Goal: Information Seeking & Learning: Learn about a topic

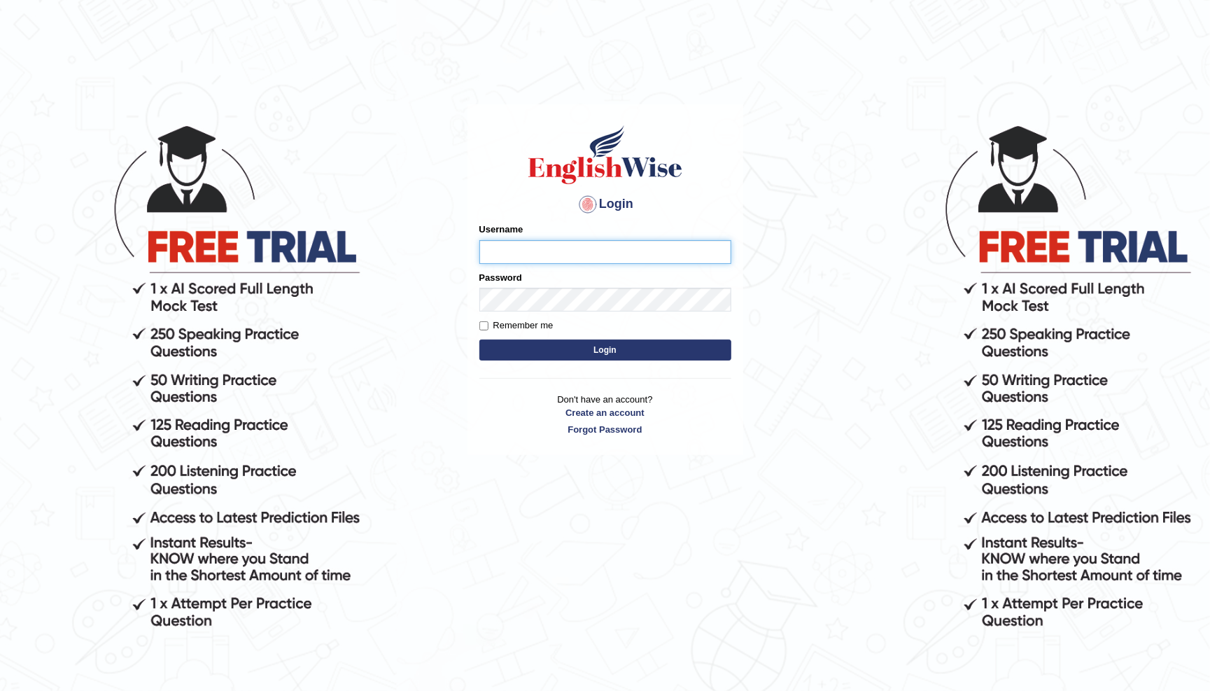
type input "0466985084"
click at [605, 349] on button "Login" at bounding box center [605, 349] width 252 height 21
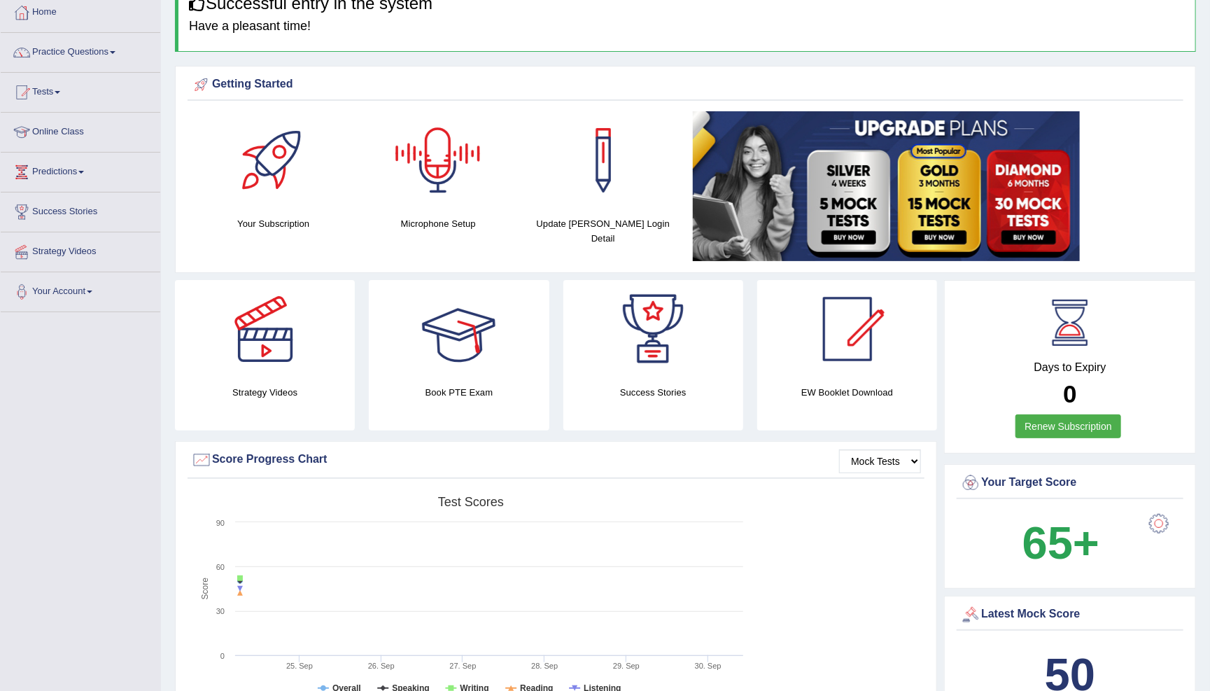
scroll to position [76, 0]
click at [115, 52] on span at bounding box center [113, 52] width 6 height 3
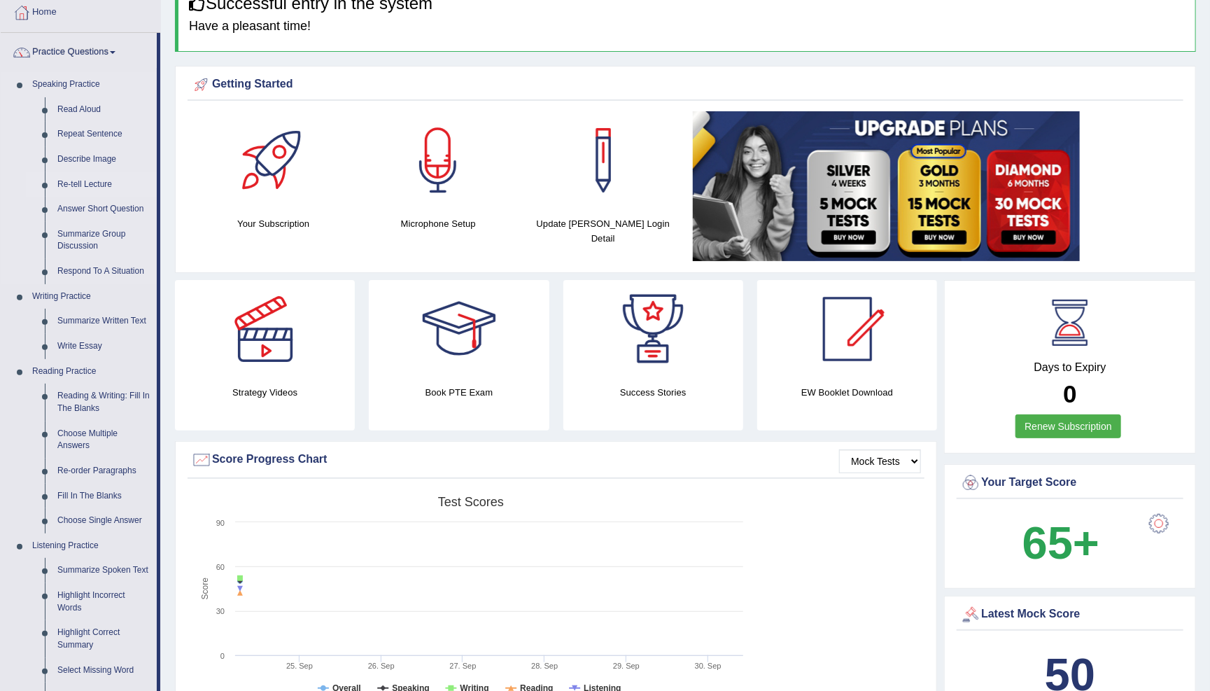
click at [91, 180] on link "Re-tell Lecture" at bounding box center [104, 184] width 106 height 25
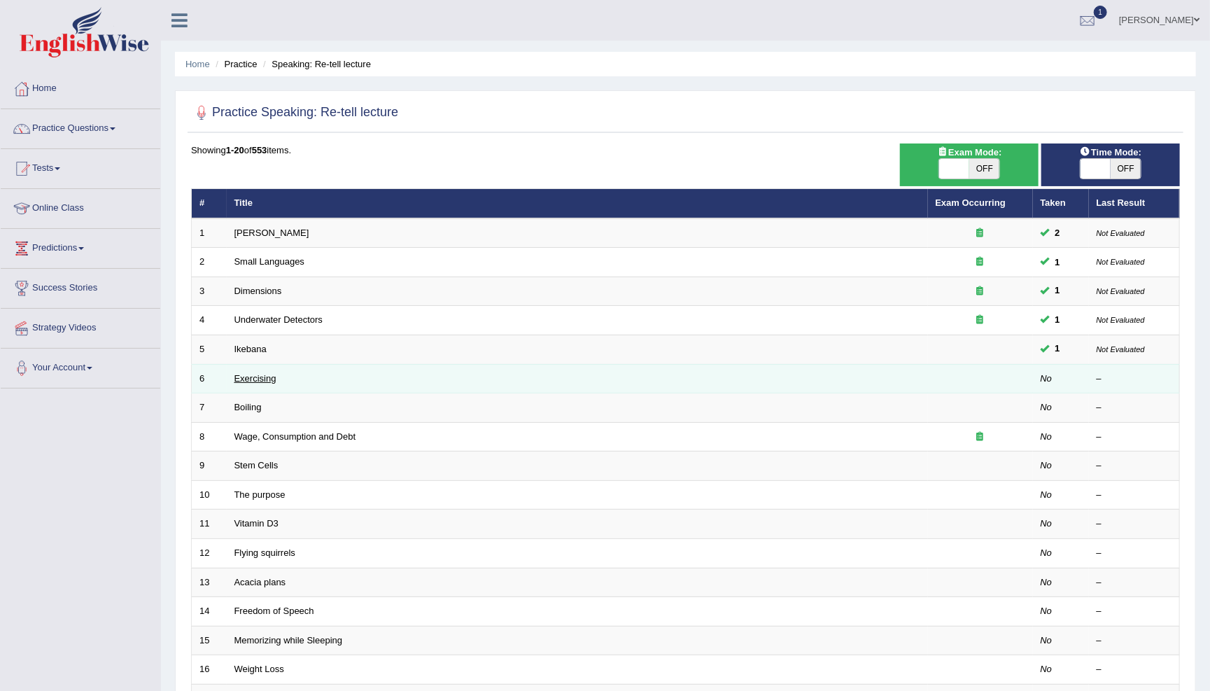
click at [264, 377] on link "Exercising" at bounding box center [255, 378] width 42 height 10
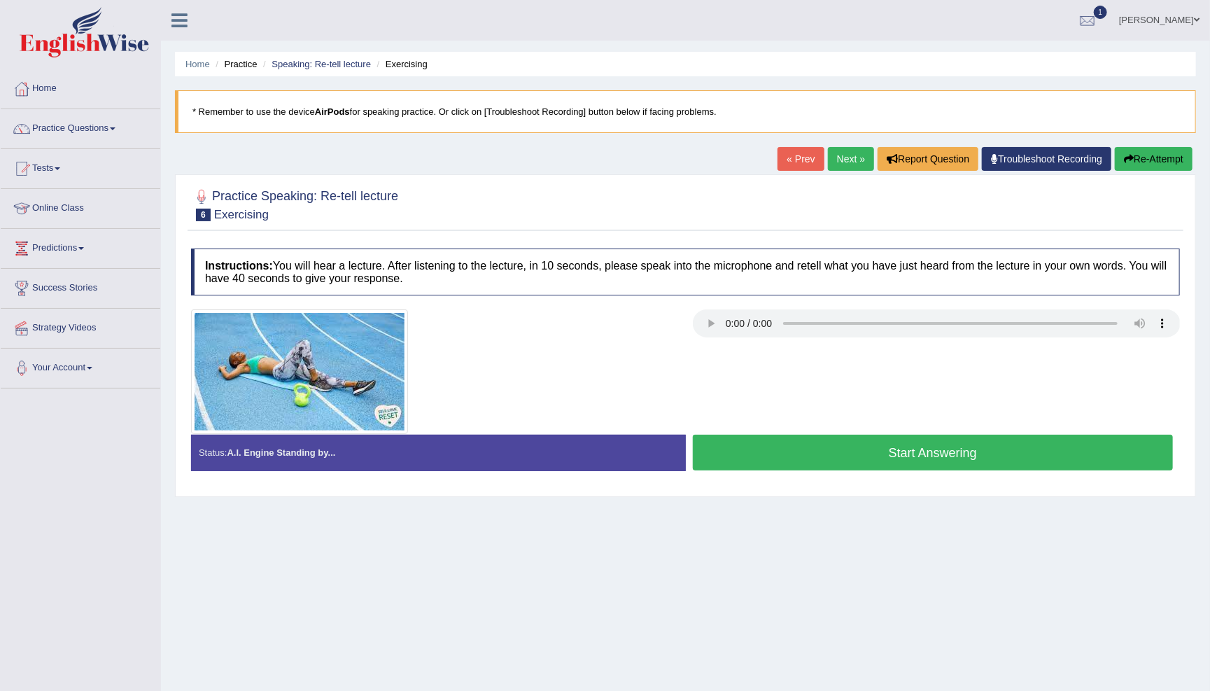
click at [703, 325] on audio at bounding box center [937, 323] width 488 height 28
click at [705, 319] on audio at bounding box center [937, 323] width 488 height 28
click at [1113, 325] on audio at bounding box center [937, 323] width 488 height 28
click at [1163, 325] on audio at bounding box center [937, 323] width 488 height 28
click at [1114, 321] on audio at bounding box center [937, 323] width 488 height 28
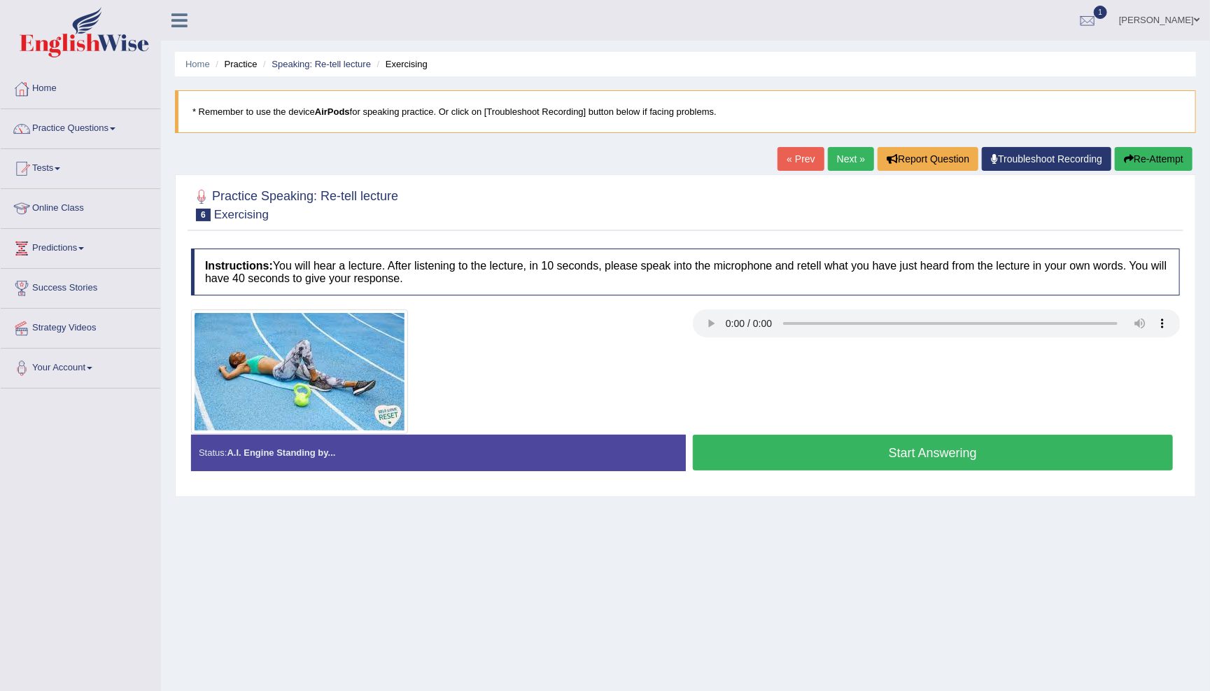
click at [705, 323] on audio at bounding box center [937, 323] width 488 height 28
drag, startPoint x: 893, startPoint y: 3, endPoint x: 705, endPoint y: 323, distance: 370.8
click at [705, 323] on audio at bounding box center [937, 323] width 488 height 28
click at [703, 321] on audio at bounding box center [937, 323] width 488 height 28
click at [106, 125] on link "Practice Questions" at bounding box center [81, 126] width 160 height 35
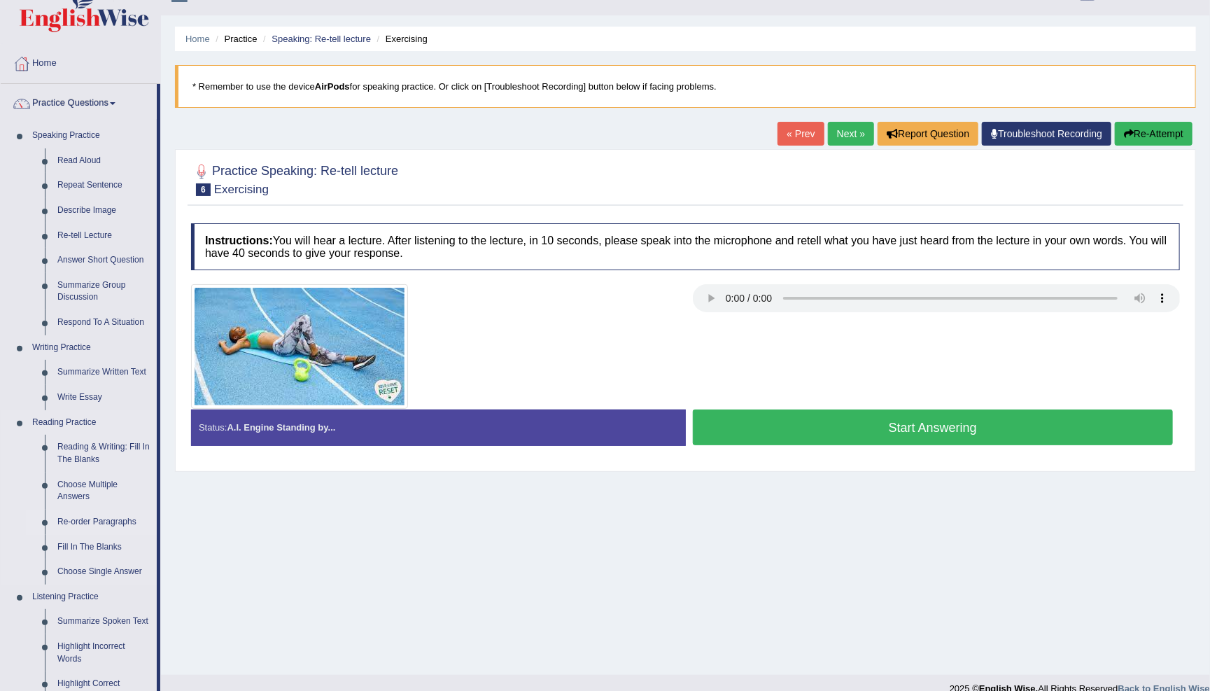
scroll to position [13, 0]
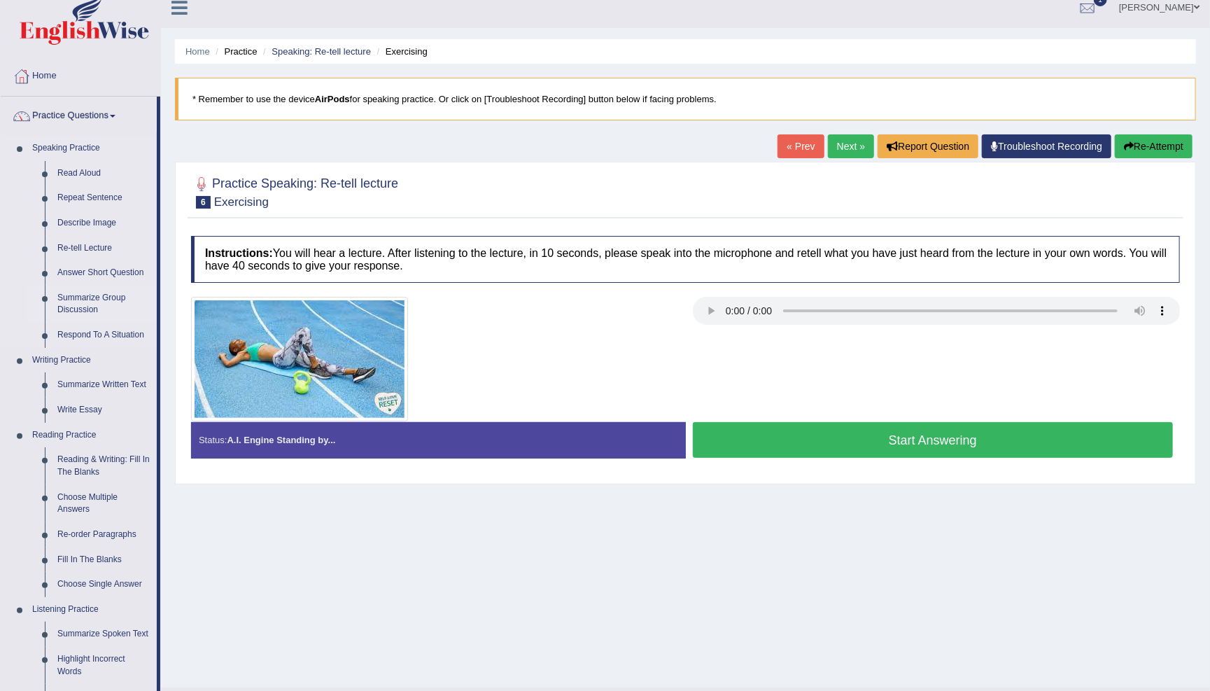
click at [104, 292] on link "Summarize Group Discussion" at bounding box center [104, 304] width 106 height 37
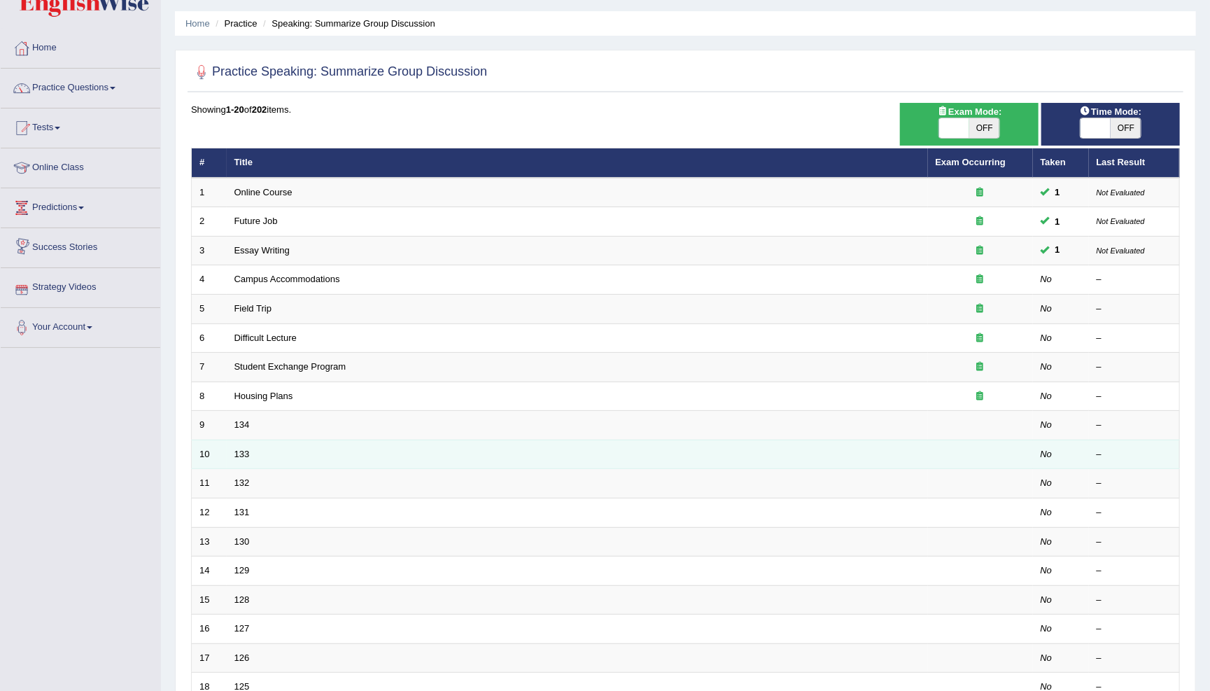
scroll to position [43, 0]
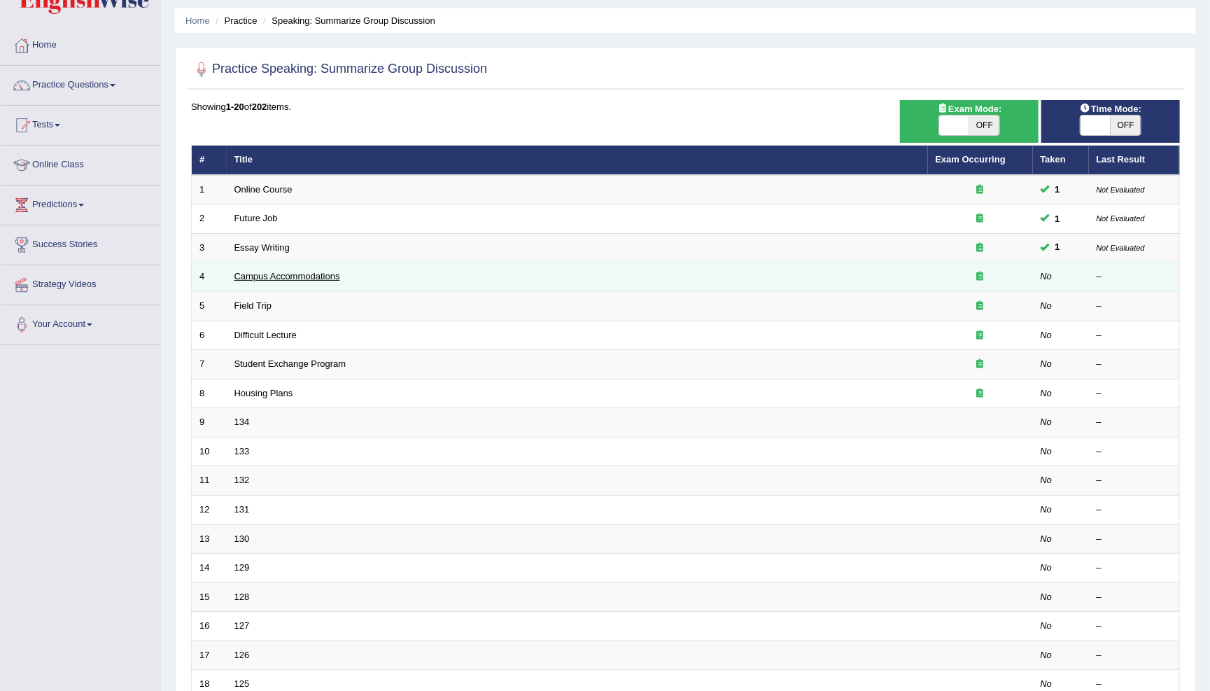
click at [307, 271] on link "Campus Accommodations" at bounding box center [287, 276] width 106 height 10
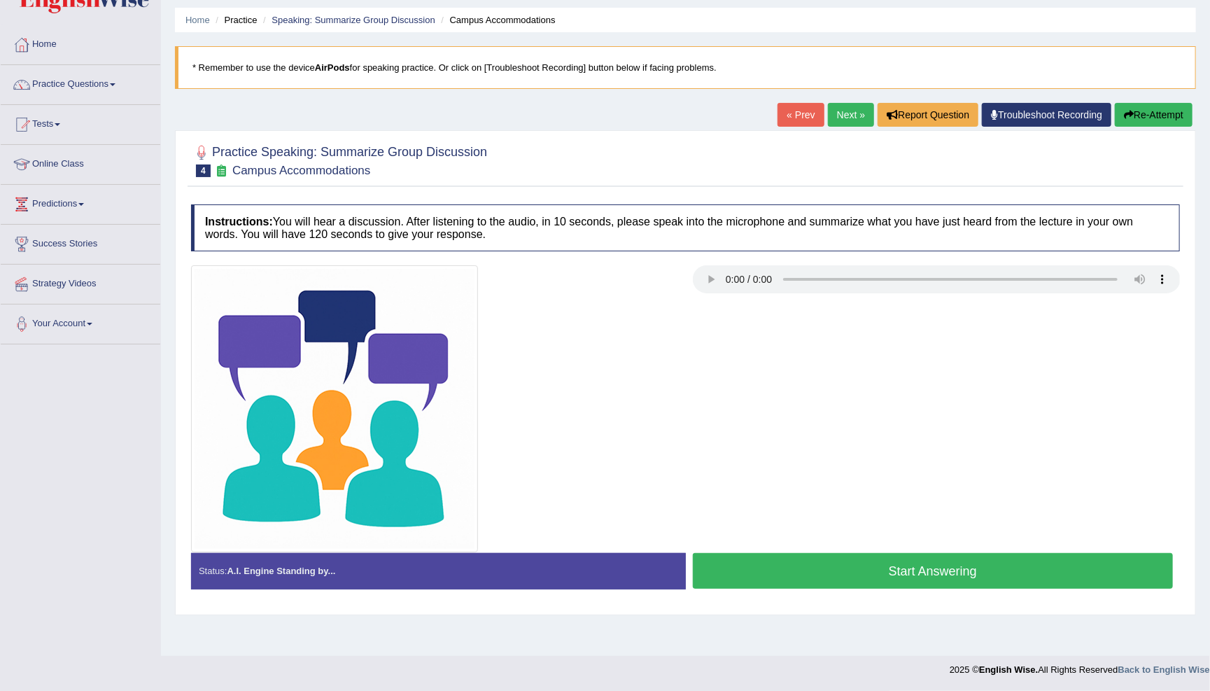
scroll to position [44, 0]
click at [726, 278] on audio at bounding box center [937, 279] width 488 height 28
click at [730, 279] on audio at bounding box center [937, 279] width 488 height 28
click at [1074, 416] on div at bounding box center [685, 408] width 1003 height 287
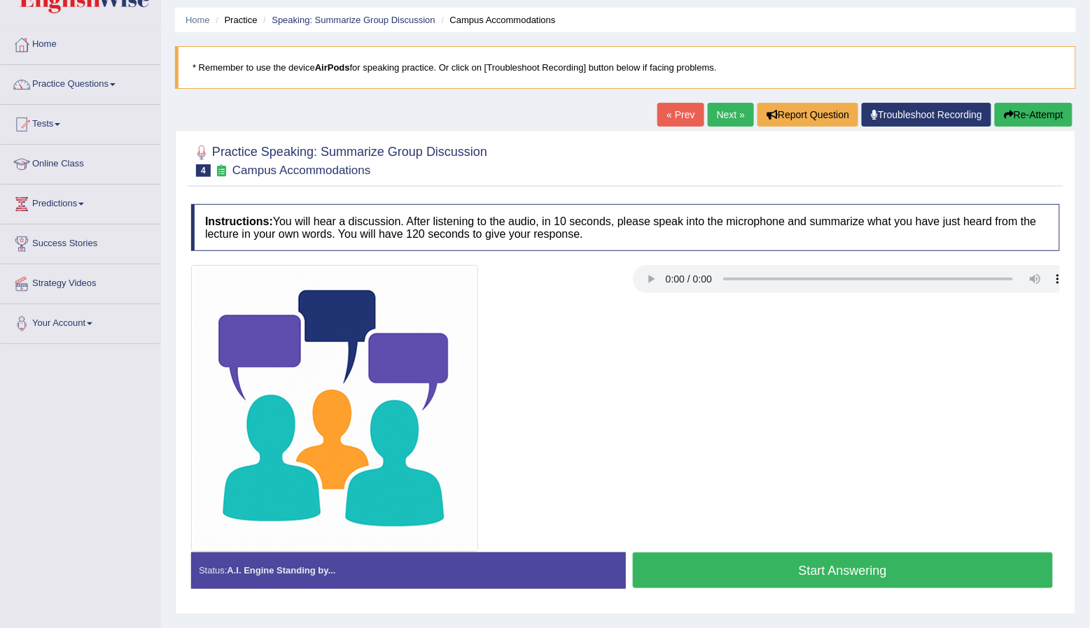
click at [666, 278] on audio at bounding box center [847, 279] width 428 height 28
drag, startPoint x: 730, startPoint y: 277, endPoint x: 619, endPoint y: 281, distance: 111.4
click at [619, 281] on div at bounding box center [625, 408] width 883 height 287
click at [670, 276] on audio at bounding box center [847, 279] width 428 height 28
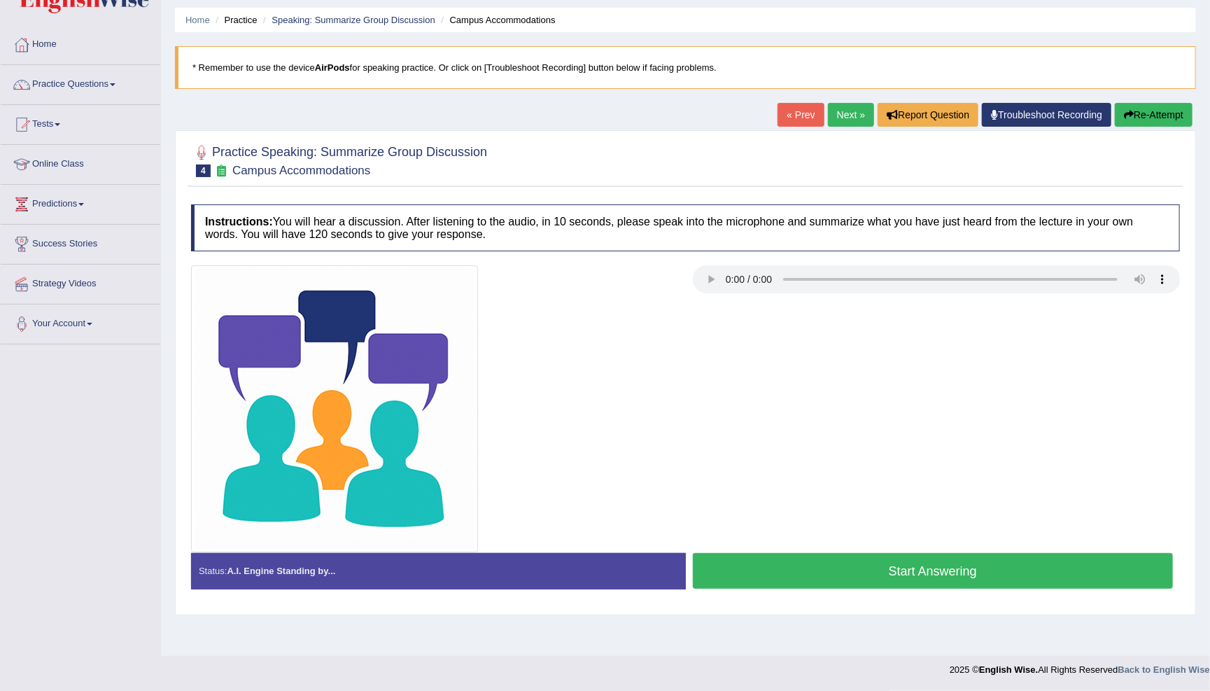
click at [725, 278] on audio at bounding box center [937, 279] width 488 height 28
click at [787, 278] on audio at bounding box center [937, 279] width 488 height 28
click at [876, 565] on button "Start Answering" at bounding box center [933, 571] width 481 height 36
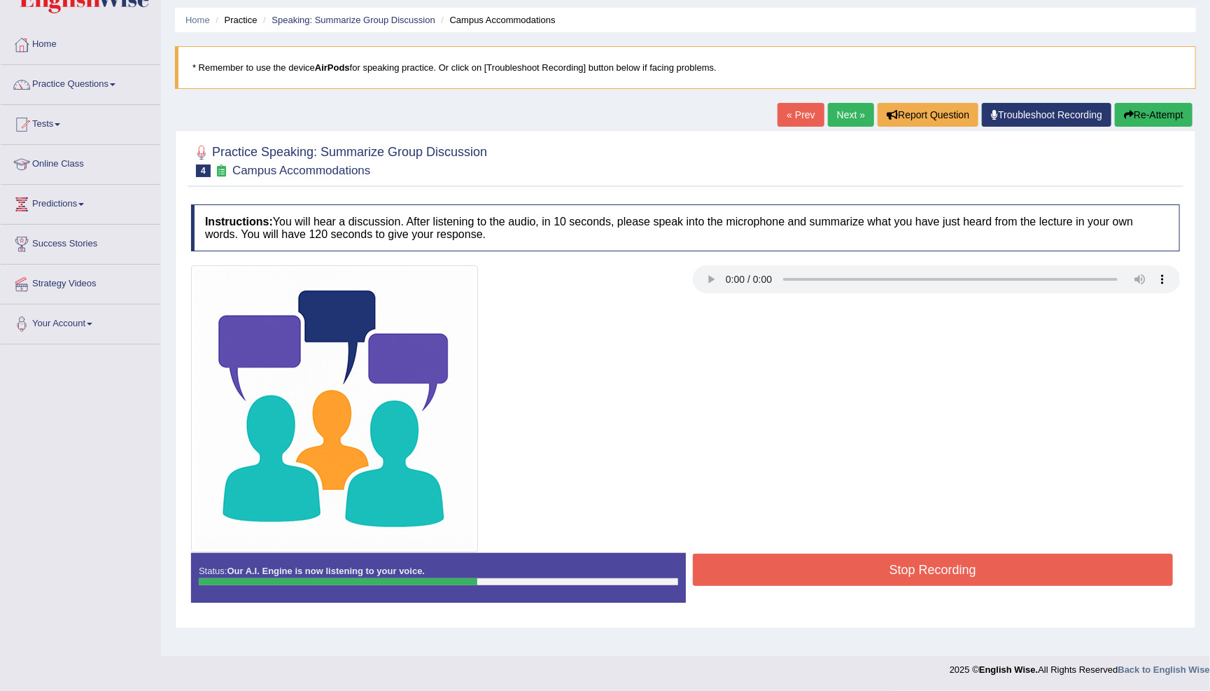
click at [876, 565] on button "Stop Recording" at bounding box center [933, 570] width 481 height 32
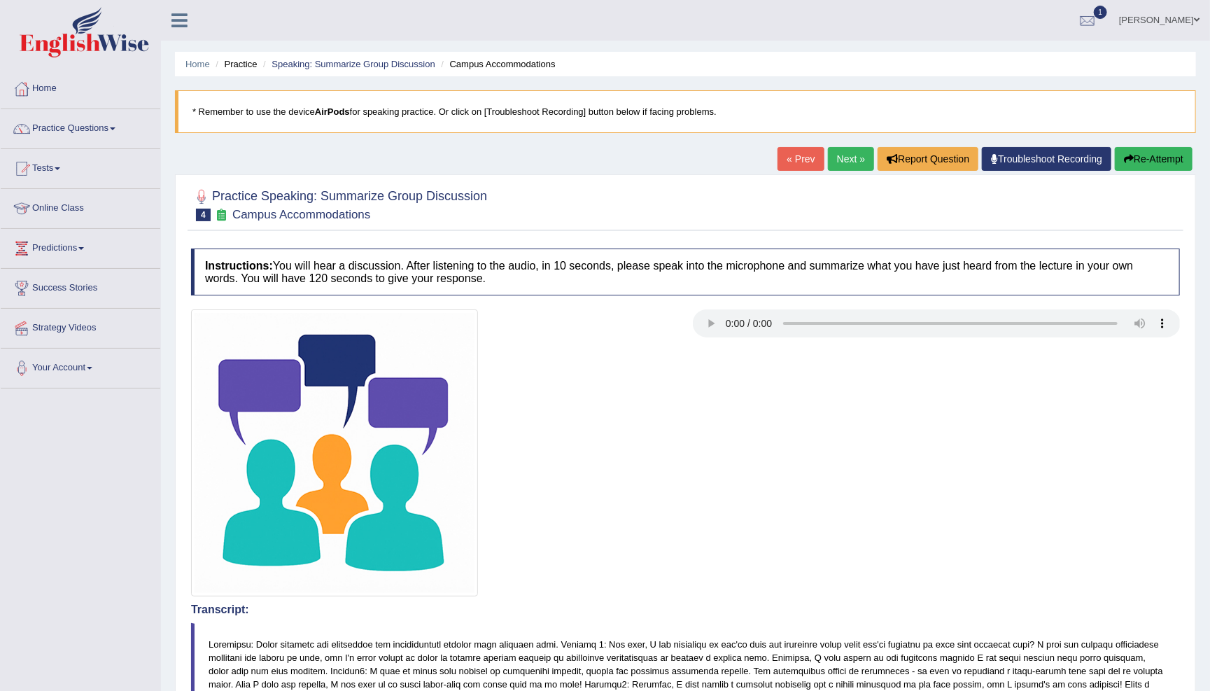
scroll to position [0, 0]
click at [834, 155] on link "Next »" at bounding box center [851, 159] width 46 height 24
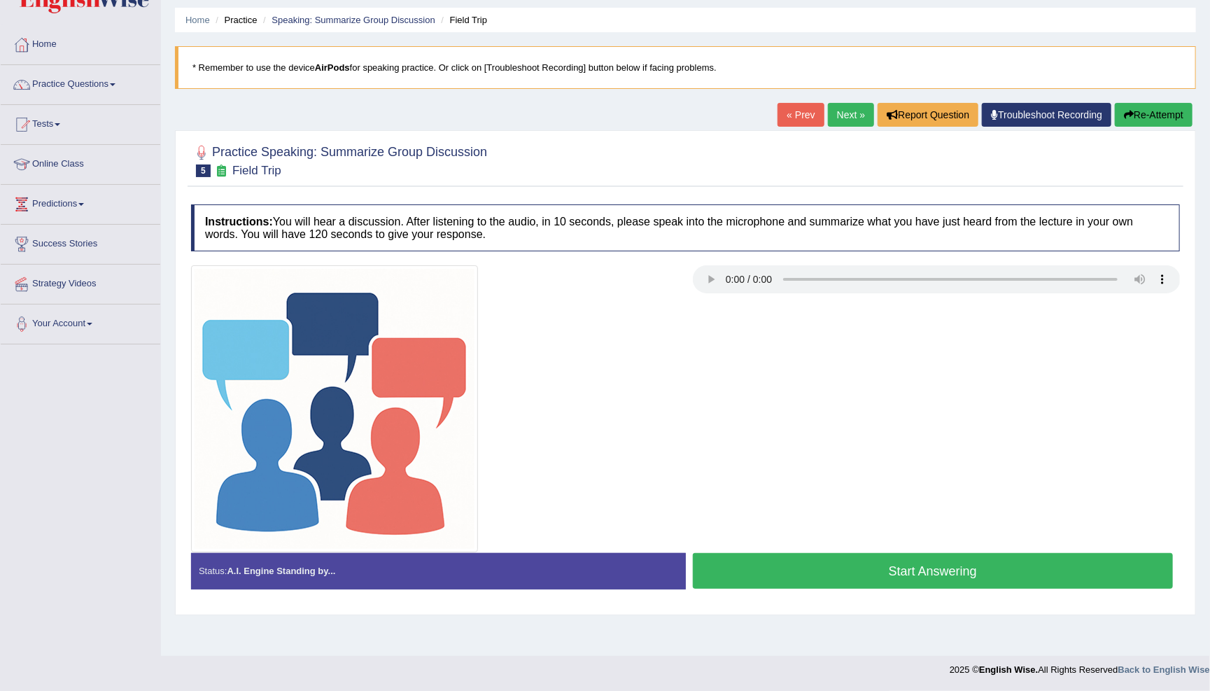
scroll to position [44, 0]
click at [729, 278] on audio at bounding box center [937, 279] width 488 height 28
click at [871, 566] on button "Start Answering" at bounding box center [933, 571] width 481 height 36
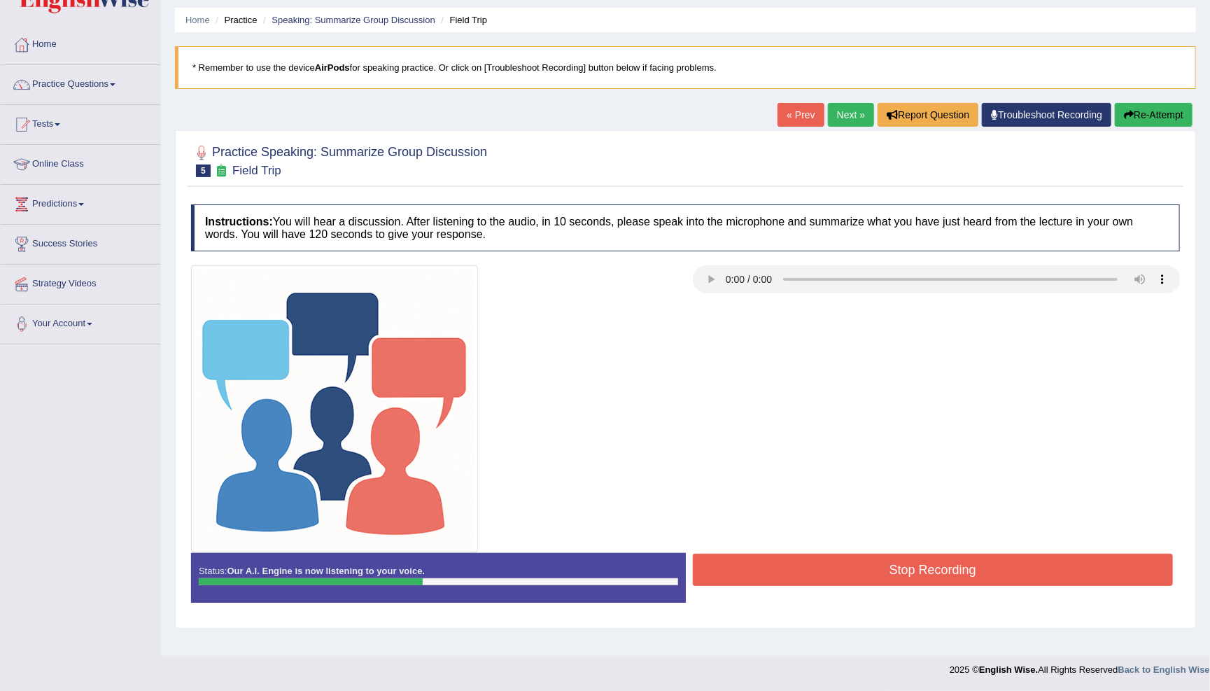
click at [871, 566] on button "Stop Recording" at bounding box center [933, 570] width 481 height 32
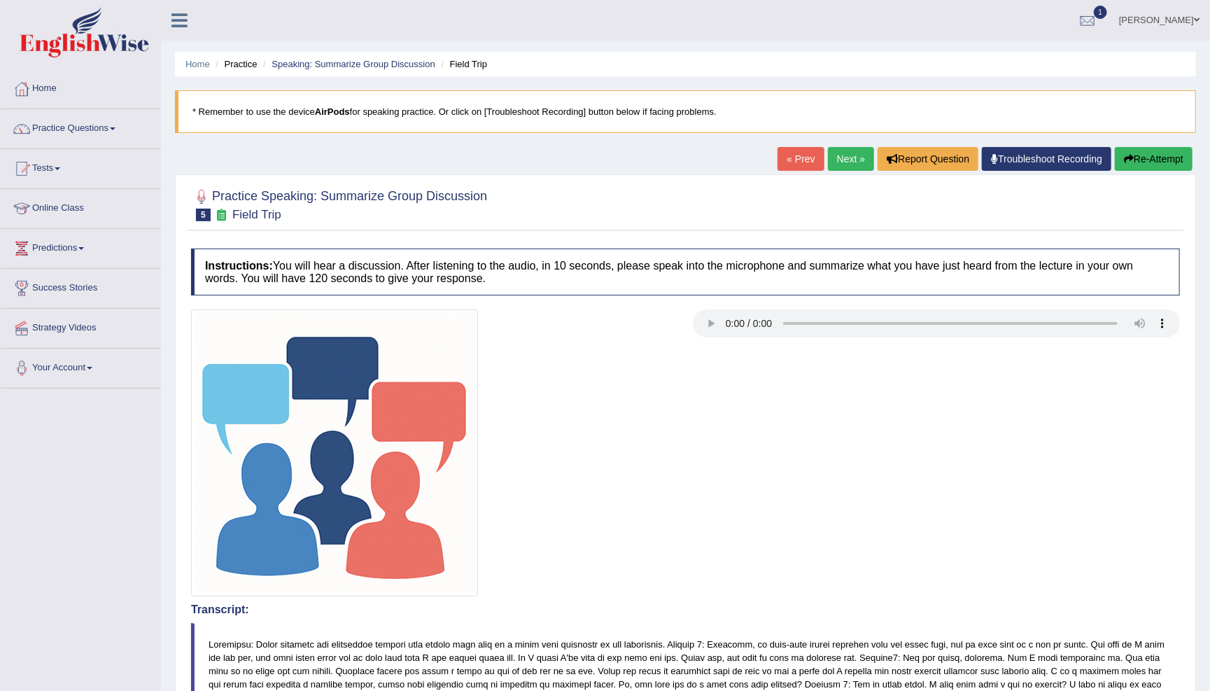
scroll to position [0, 0]
click at [839, 159] on link "Next »" at bounding box center [851, 159] width 46 height 24
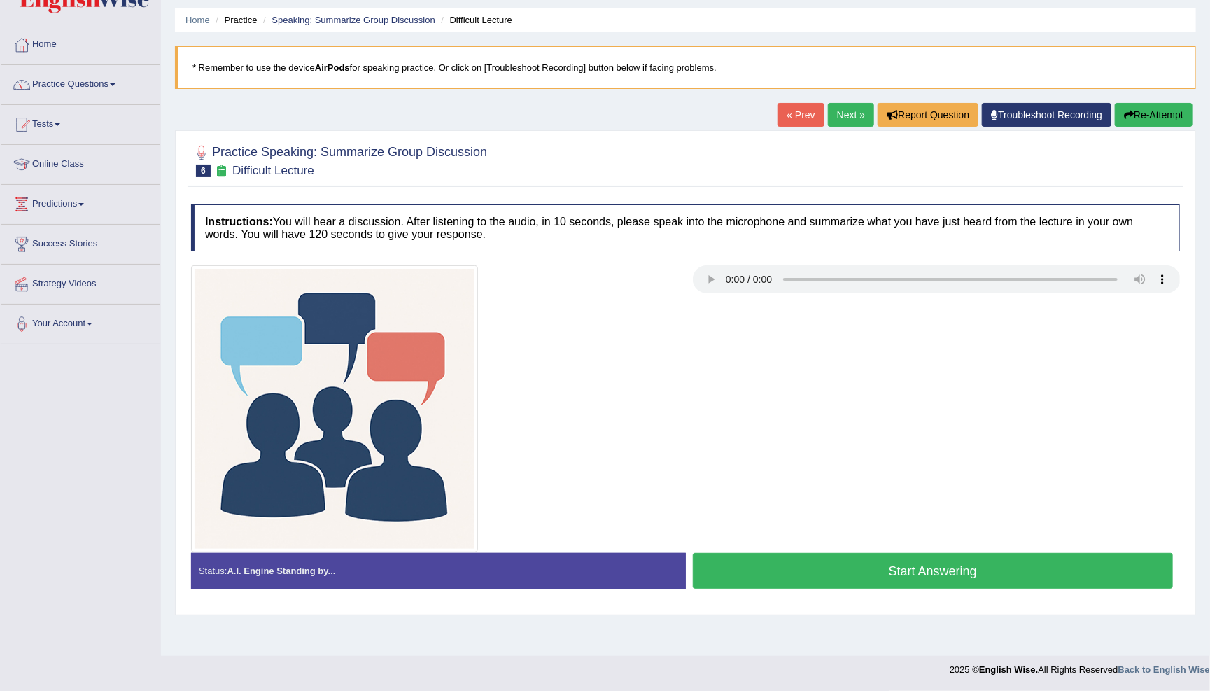
scroll to position [44, 0]
click at [725, 276] on audio at bounding box center [937, 279] width 488 height 28
click at [787, 278] on audio at bounding box center [937, 279] width 488 height 28
click at [727, 281] on audio at bounding box center [937, 279] width 488 height 28
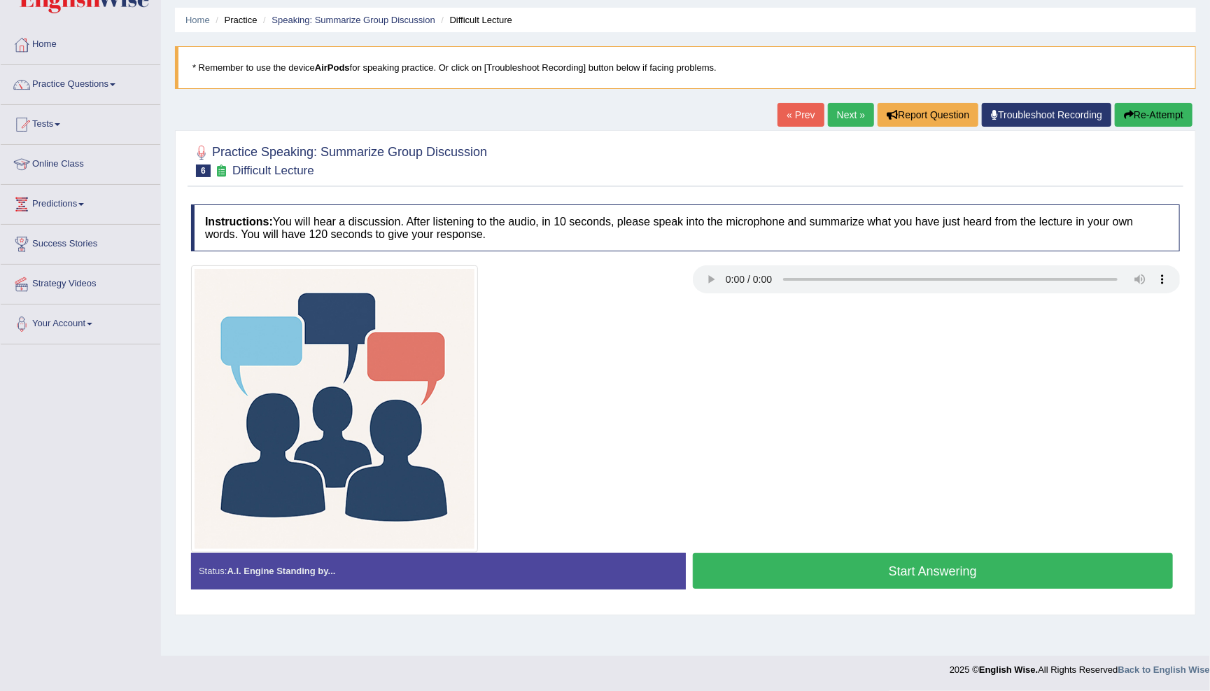
click at [885, 563] on button "Start Answering" at bounding box center [933, 571] width 481 height 36
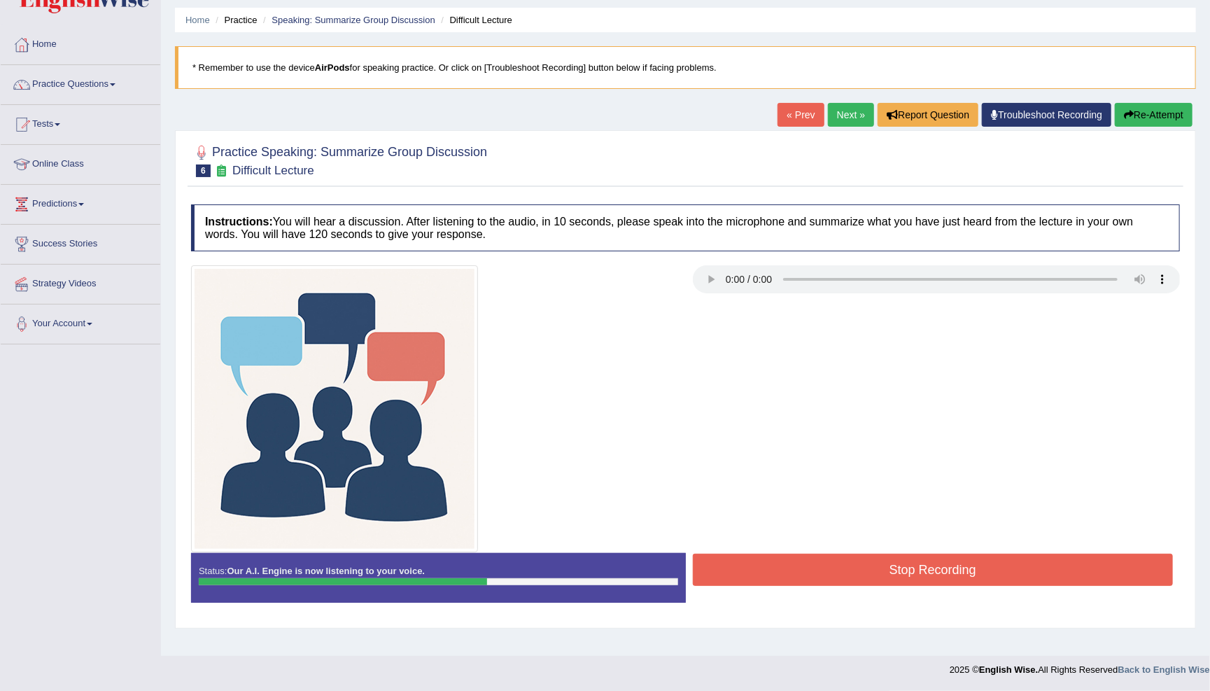
click at [885, 563] on button "Stop Recording" at bounding box center [933, 570] width 481 height 32
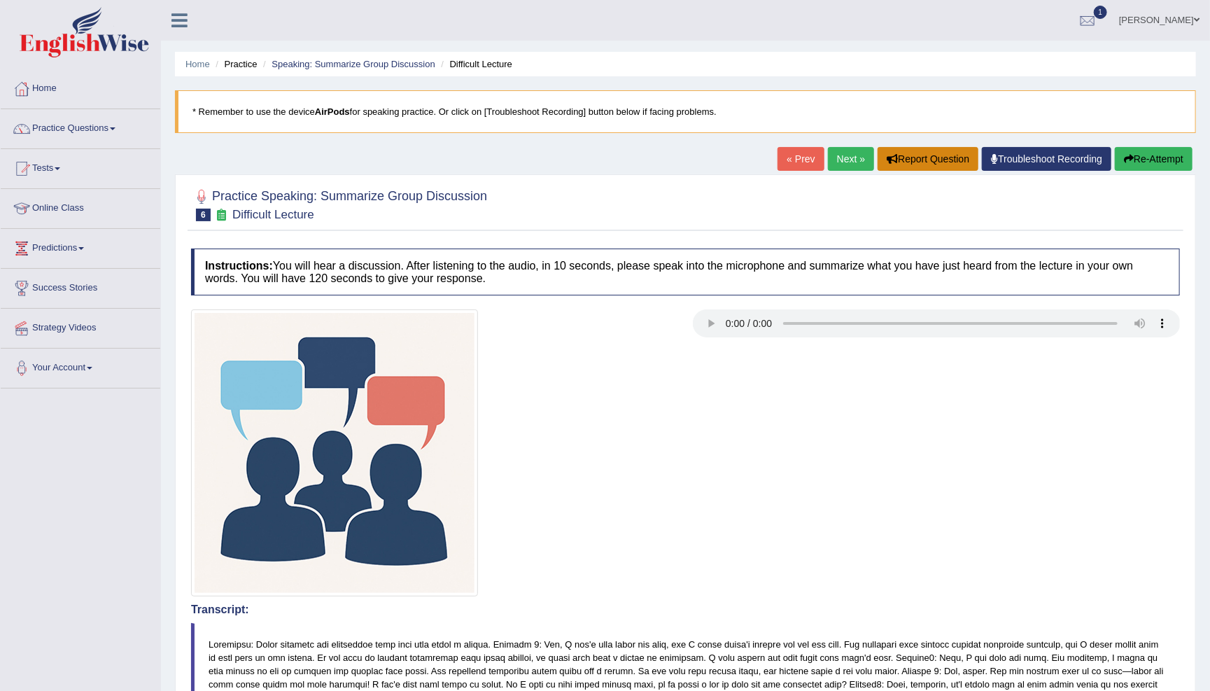
scroll to position [0, 0]
click at [845, 157] on link "Next »" at bounding box center [851, 159] width 46 height 24
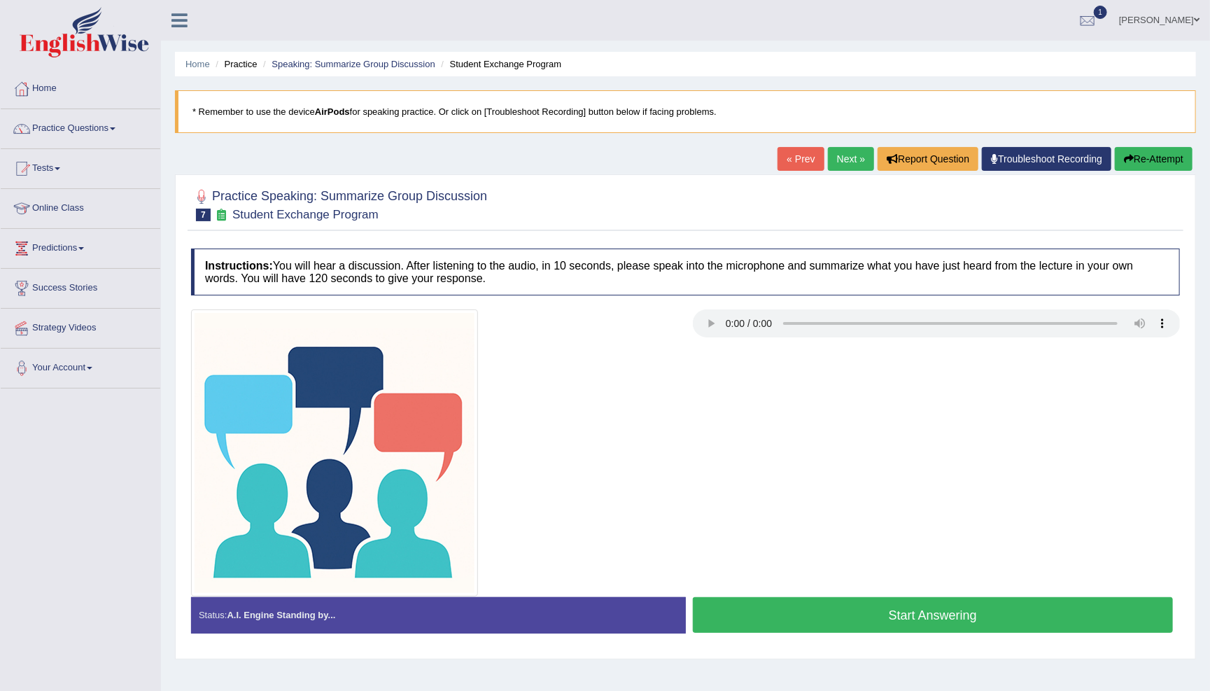
click at [724, 320] on audio at bounding box center [937, 323] width 488 height 28
click at [829, 386] on div at bounding box center [685, 452] width 1003 height 287
click at [906, 612] on button "Start Answering" at bounding box center [933, 615] width 481 height 36
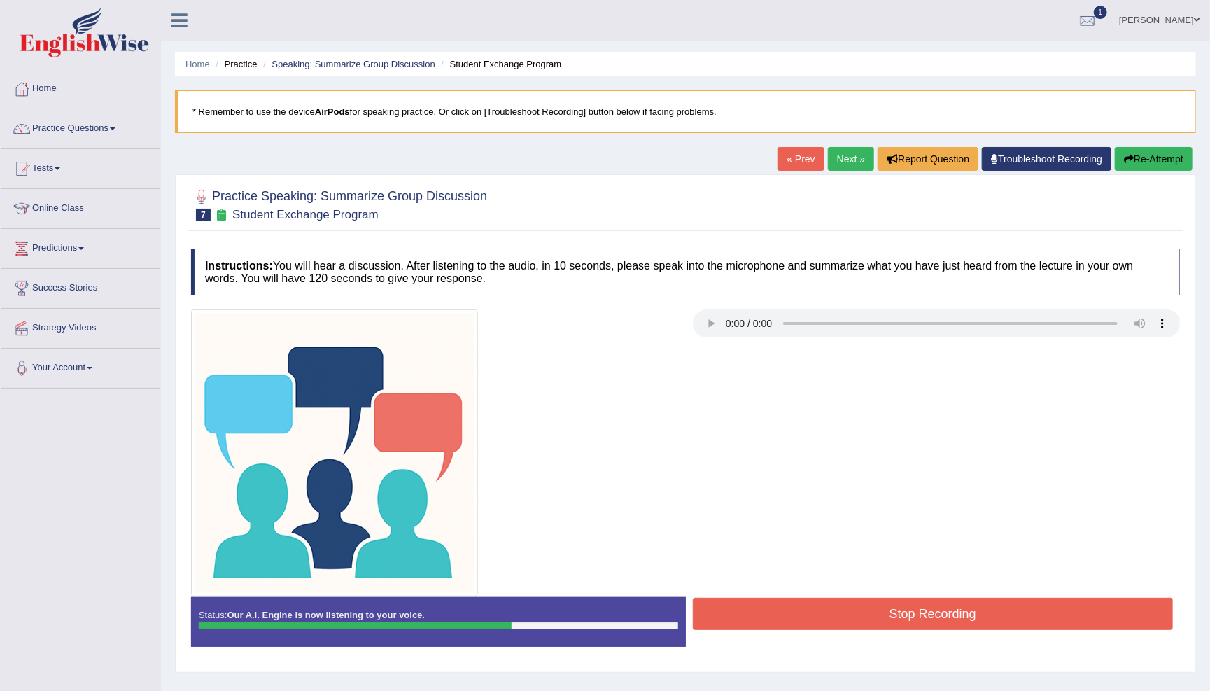
click at [906, 612] on button "Stop Recording" at bounding box center [933, 614] width 481 height 32
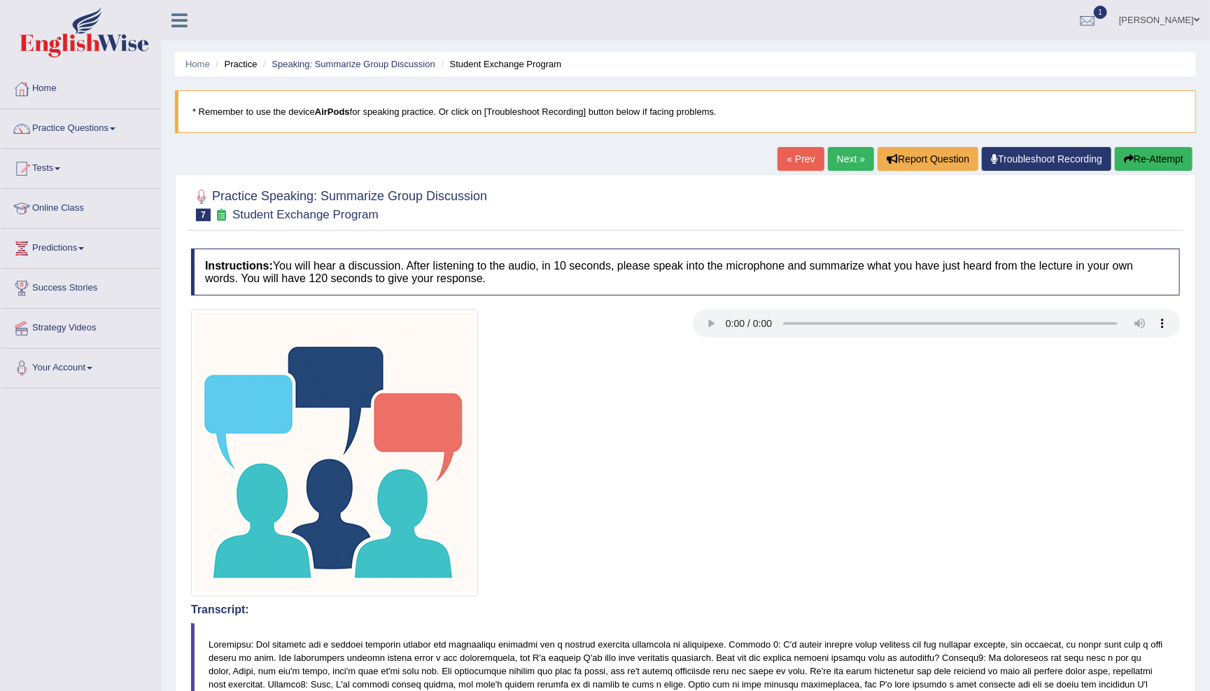
click at [725, 321] on audio at bounding box center [937, 323] width 488 height 28
click at [730, 324] on audio at bounding box center [937, 323] width 488 height 28
click at [841, 161] on link "Next »" at bounding box center [851, 159] width 46 height 24
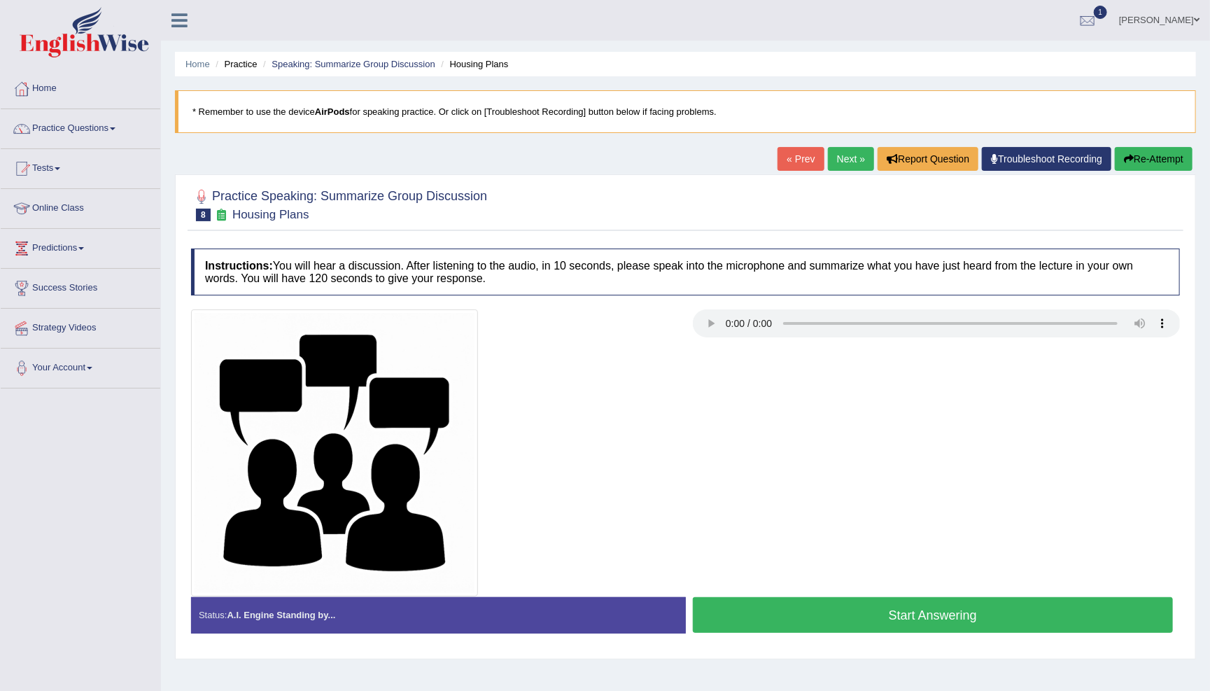
click at [725, 323] on audio at bounding box center [937, 323] width 488 height 28
click at [725, 321] on audio at bounding box center [937, 323] width 488 height 28
click at [862, 605] on button "Start Answering" at bounding box center [933, 615] width 481 height 36
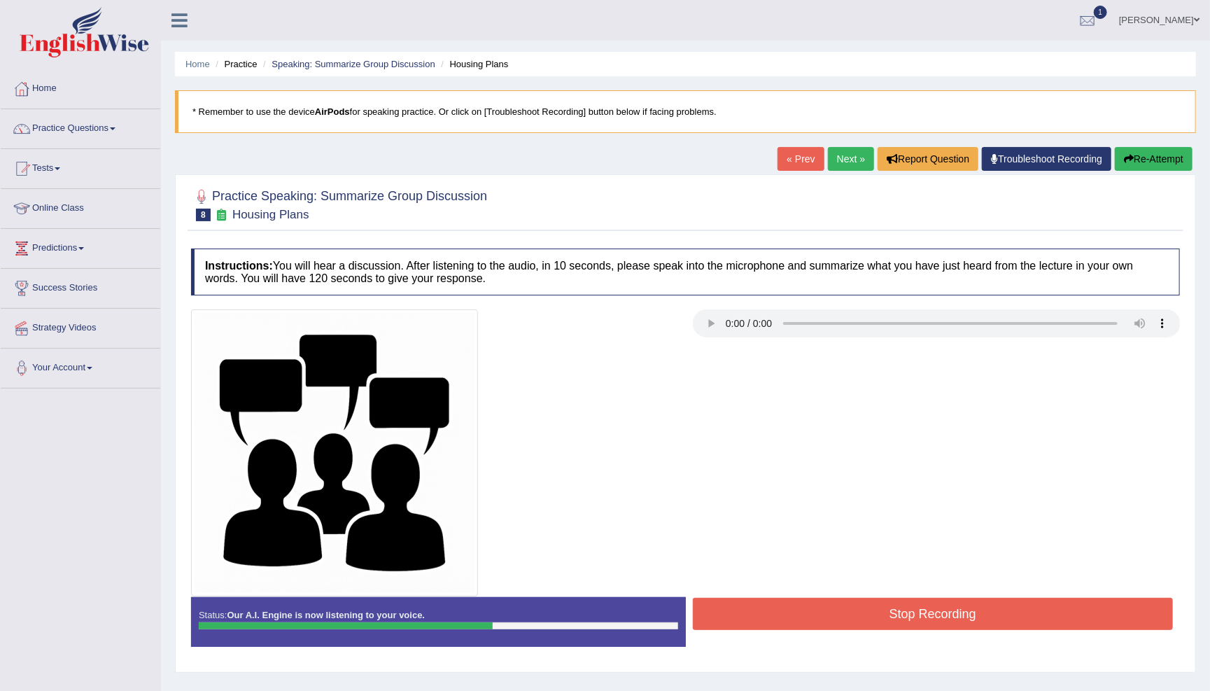
click at [862, 605] on button "Stop Recording" at bounding box center [933, 614] width 481 height 32
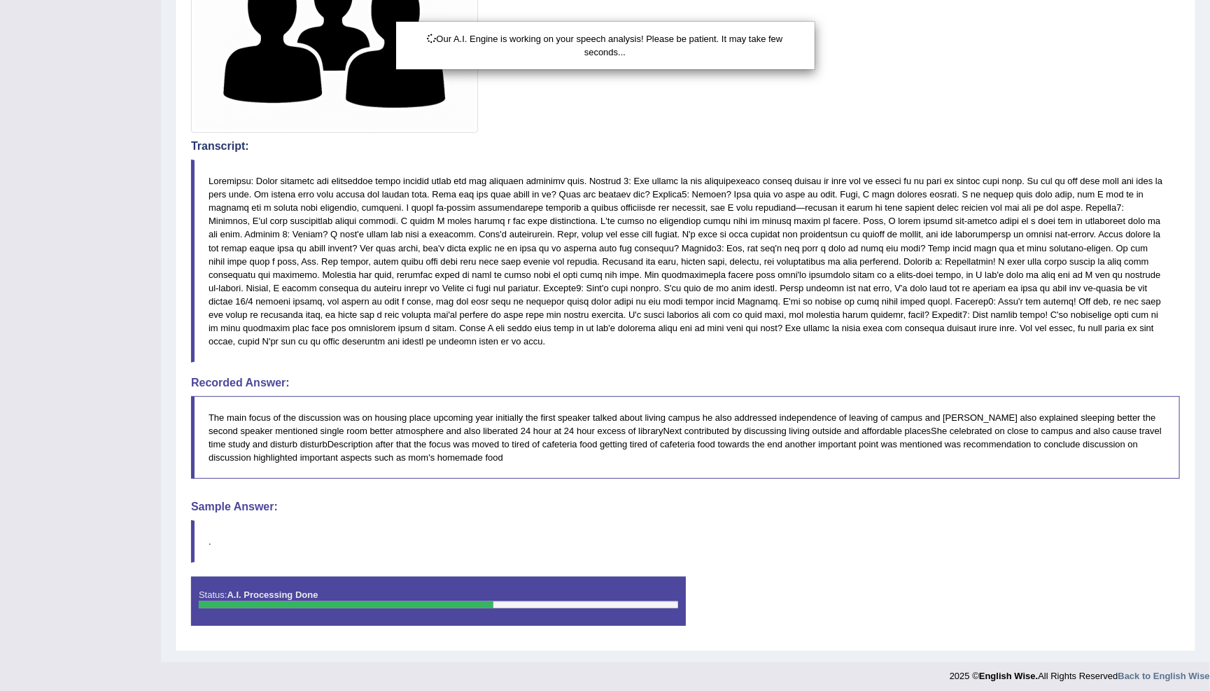
scroll to position [463, 0]
